Goal: Information Seeking & Learning: Learn about a topic

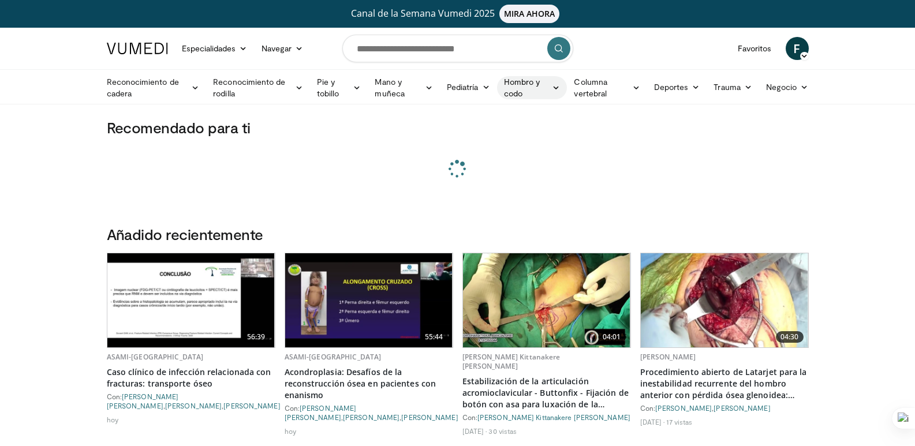
click at [552, 86] on link "Hombro y codo" at bounding box center [532, 87] width 70 height 23
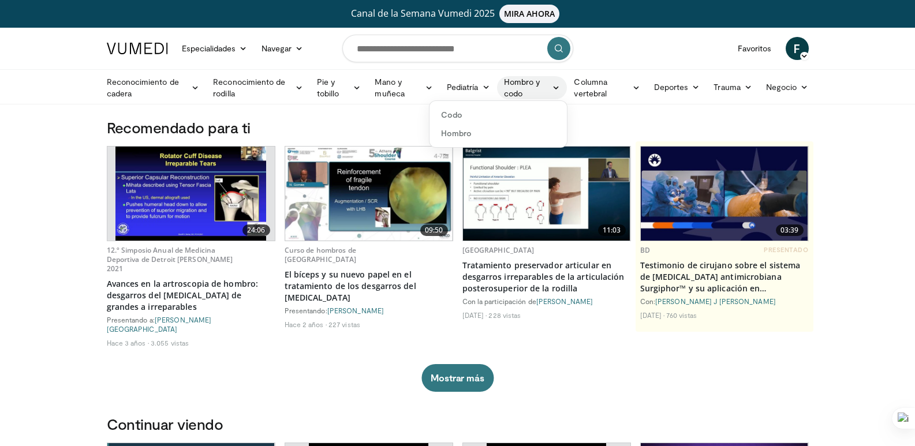
click at [554, 84] on icon at bounding box center [556, 88] width 8 height 8
click at [556, 88] on icon at bounding box center [556, 88] width 8 height 8
click at [450, 133] on font "Hombro" at bounding box center [456, 133] width 31 height 10
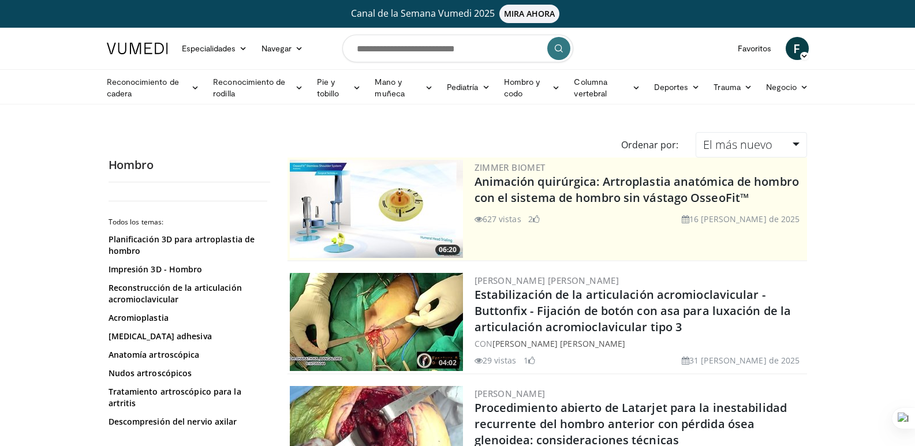
click at [803, 53] on icon at bounding box center [805, 56] width 8 height 8
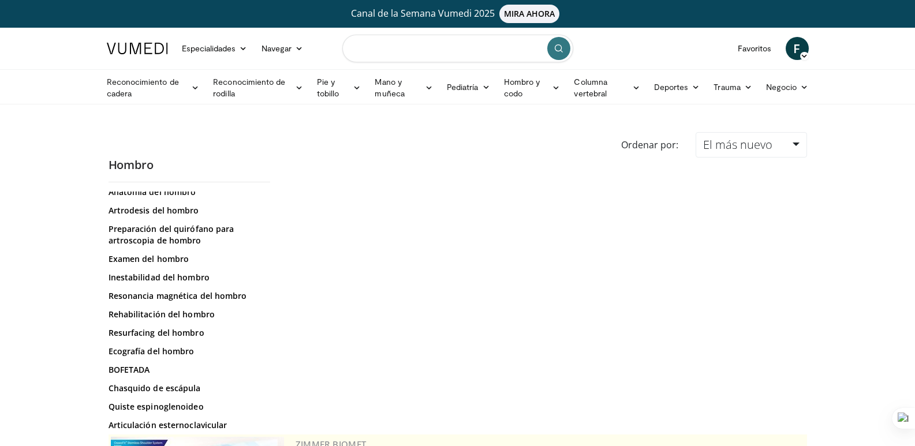
click at [406, 49] on input "Buscar temas, intervenciones" at bounding box center [458, 49] width 231 height 28
type input "**********"
click at [558, 49] on icon "submit" at bounding box center [558, 48] width 9 height 9
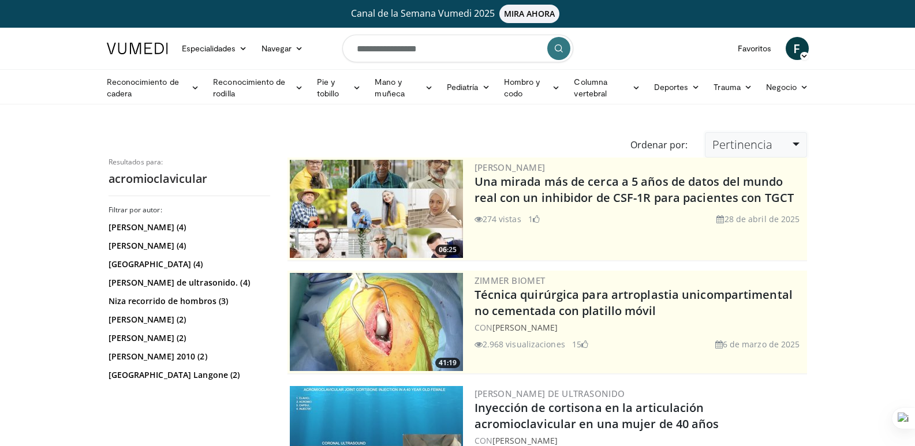
click at [795, 144] on link "Pertinencia" at bounding box center [756, 144] width 102 height 25
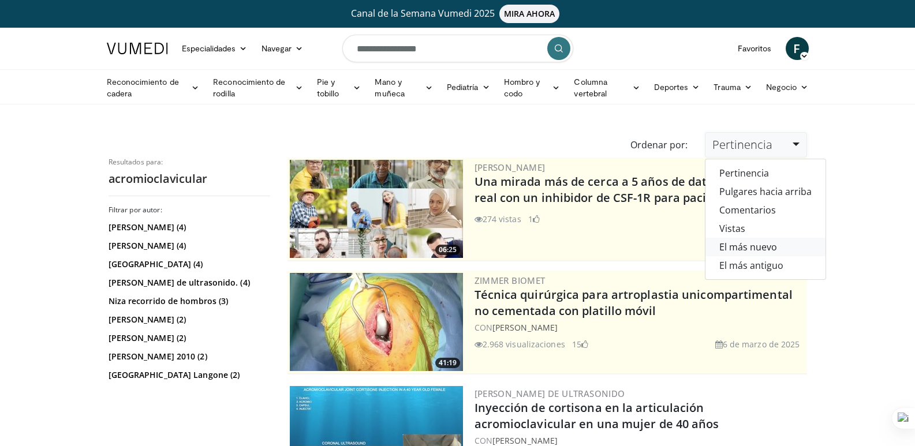
click at [776, 247] on font "El más nuevo" at bounding box center [749, 247] width 58 height 13
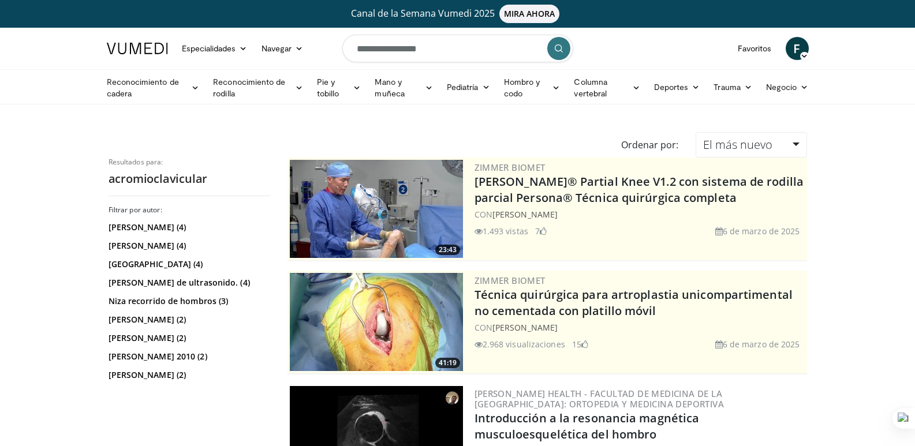
click at [560, 54] on button "submit" at bounding box center [559, 48] width 23 height 23
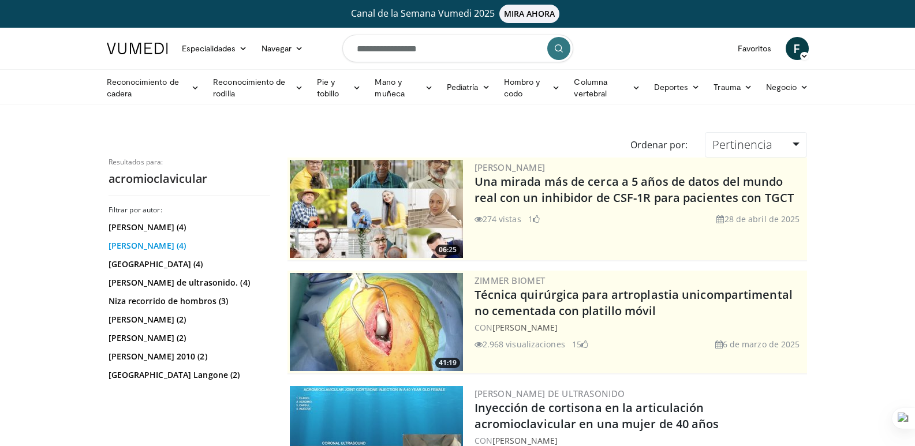
click at [152, 244] on font "[PERSON_NAME] (4)" at bounding box center [148, 245] width 78 height 11
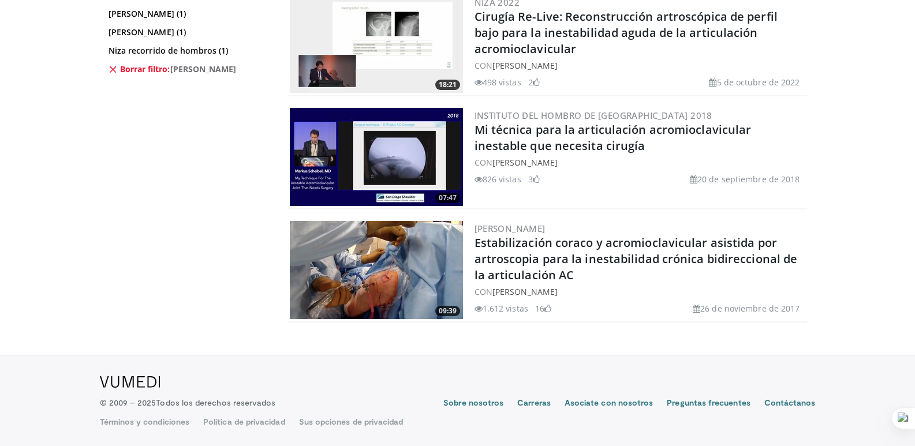
scroll to position [221, 0]
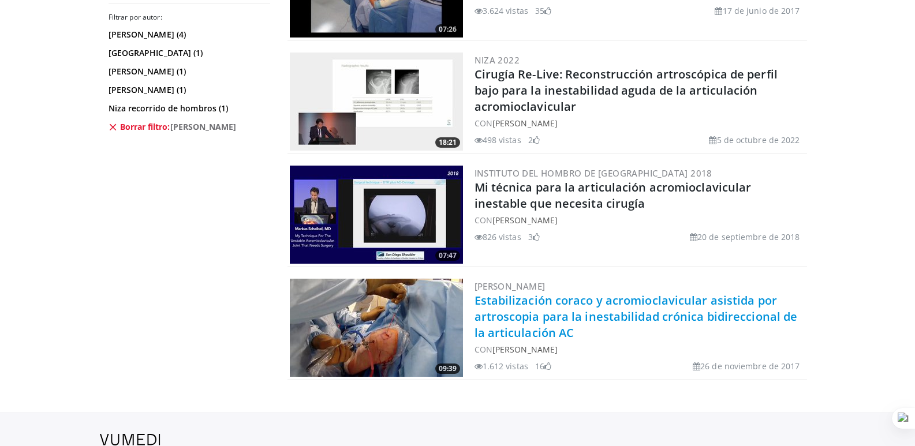
click at [509, 299] on font "Estabilización coraco y acromioclavicular asistida por artroscopia para la ines…" at bounding box center [636, 317] width 323 height 48
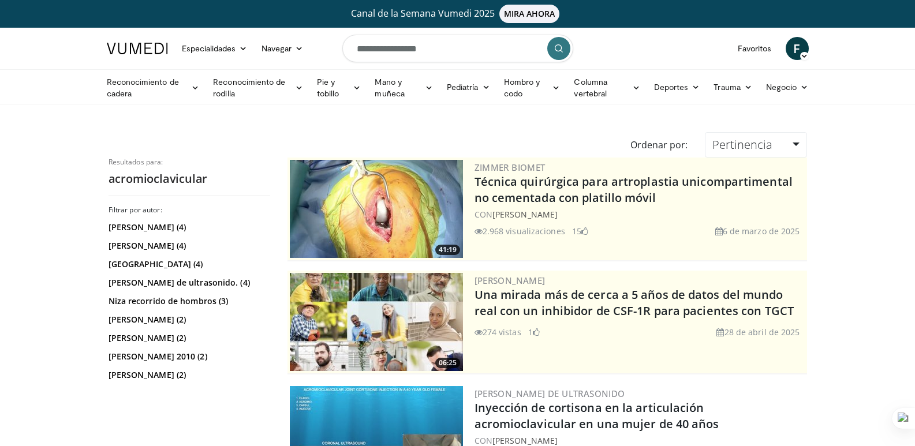
click at [429, 47] on input "**********" at bounding box center [458, 49] width 231 height 28
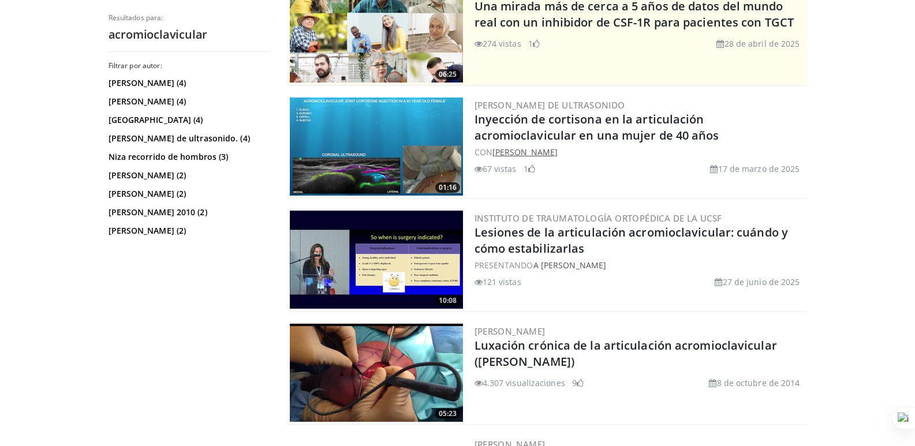
scroll to position [347, 0]
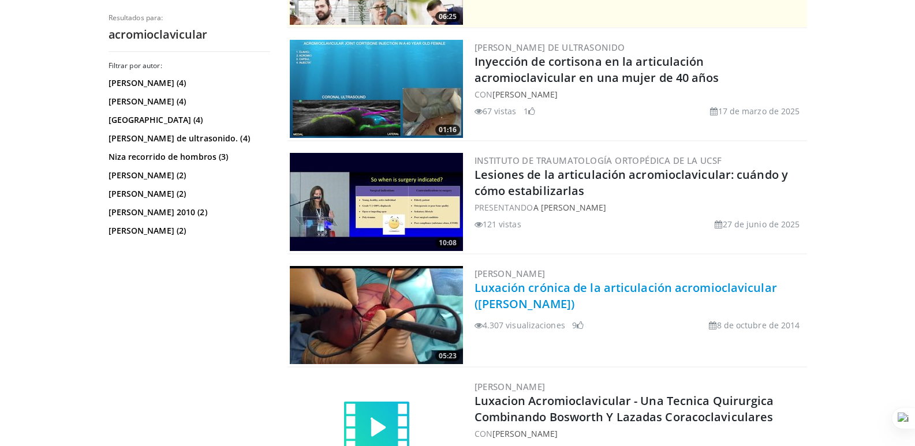
click at [541, 284] on font "Luxación crónica de la articulación acromioclavicular (Johannes Barth)" at bounding box center [626, 296] width 303 height 32
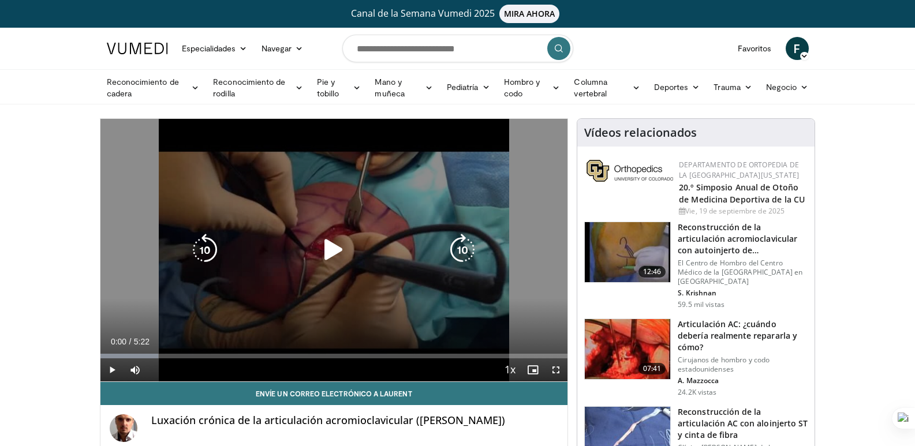
click at [337, 252] on icon "Video Player" at bounding box center [334, 250] width 32 height 32
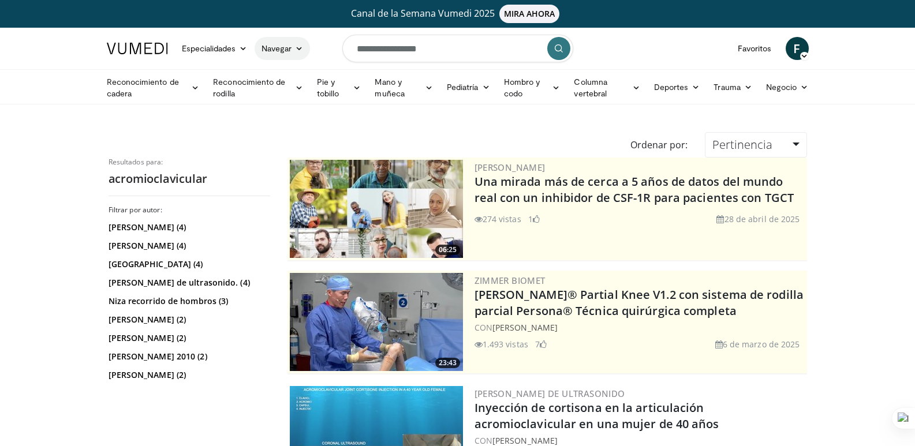
click at [302, 46] on icon at bounding box center [299, 48] width 8 height 8
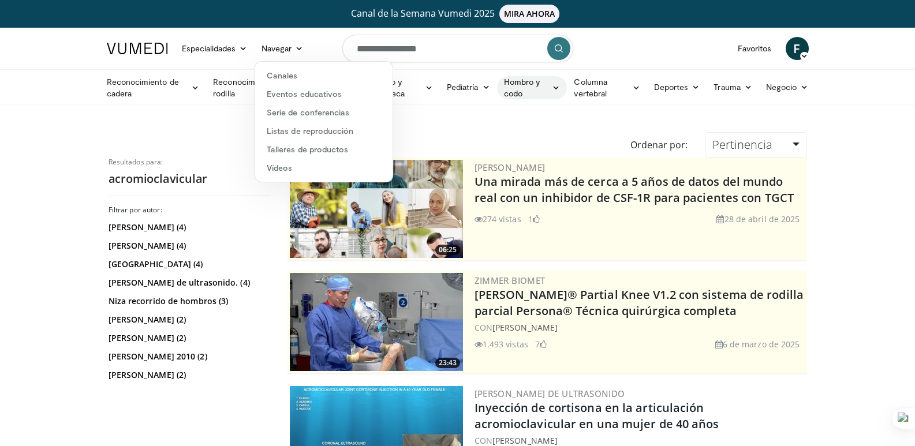
click at [553, 87] on icon at bounding box center [556, 88] width 8 height 8
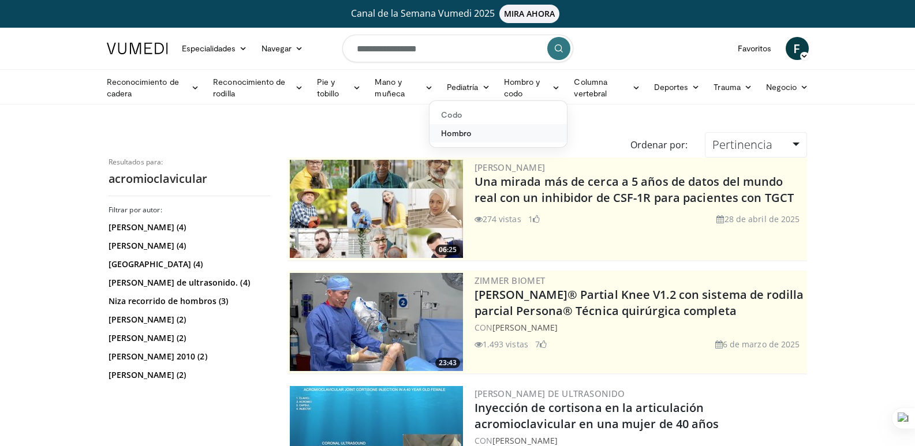
click at [476, 132] on link "Hombro" at bounding box center [498, 133] width 137 height 18
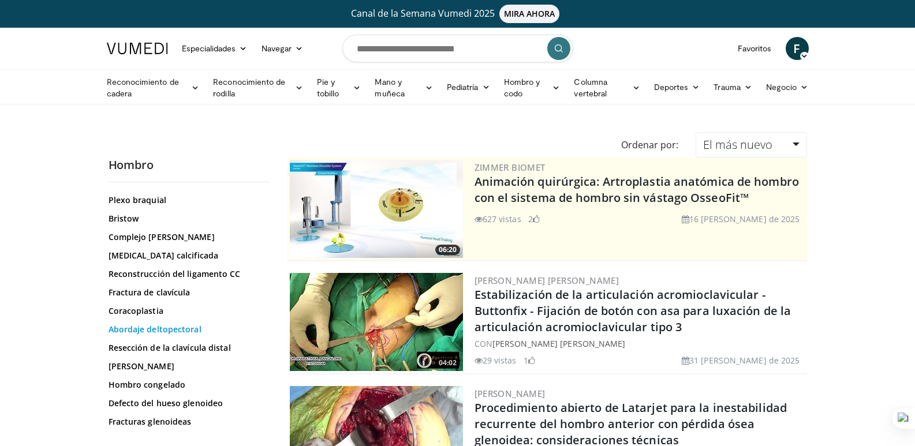
scroll to position [485, 0]
